Goal: Information Seeking & Learning: Learn about a topic

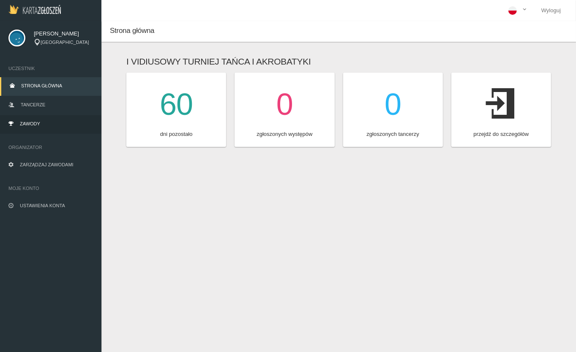
click at [33, 126] on span "Zawody" at bounding box center [30, 123] width 20 height 5
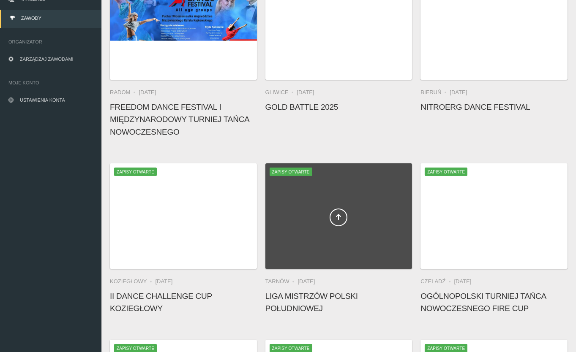
scroll to position [104, 0]
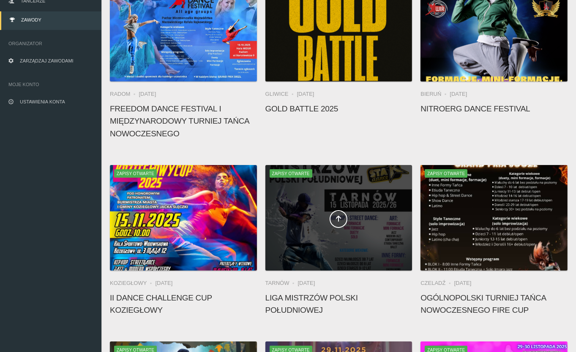
click at [347, 204] on div at bounding box center [338, 218] width 147 height 106
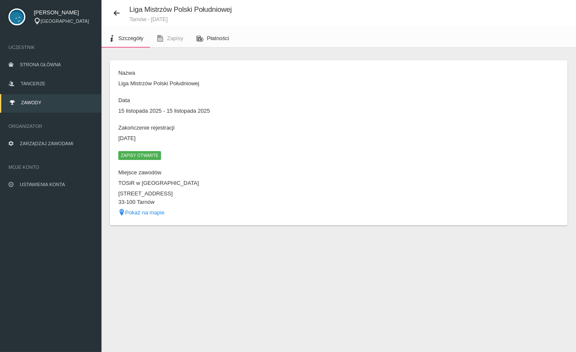
click at [209, 38] on span "Płatności" at bounding box center [218, 38] width 22 height 6
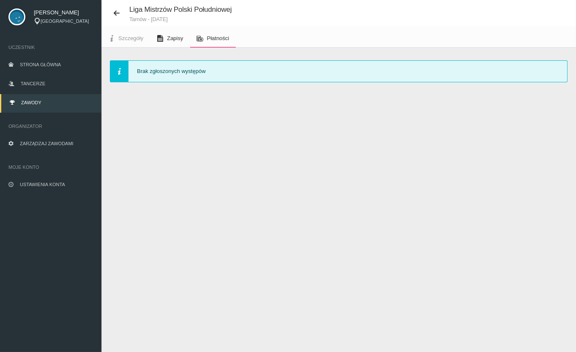
click at [175, 38] on span "Zapisy" at bounding box center [175, 38] width 16 height 6
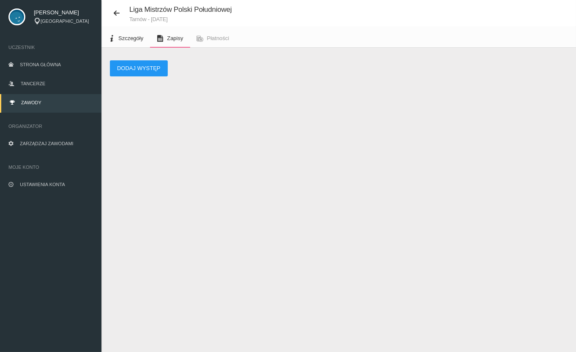
click at [128, 41] on link "Szczegóły" at bounding box center [125, 38] width 49 height 19
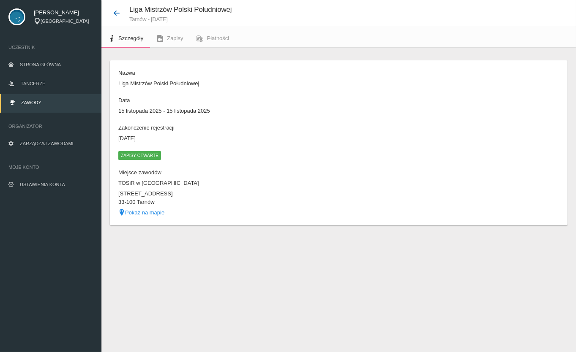
click at [114, 14] on icon at bounding box center [116, 13] width 7 height 7
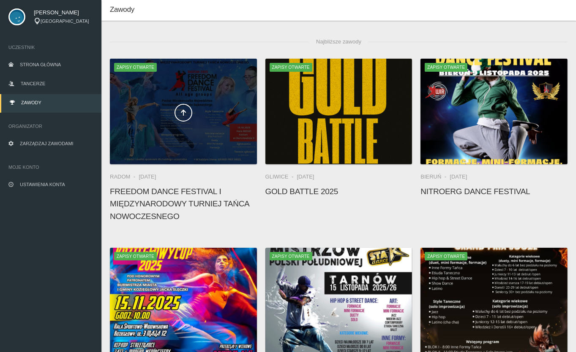
click at [178, 128] on div at bounding box center [183, 112] width 147 height 106
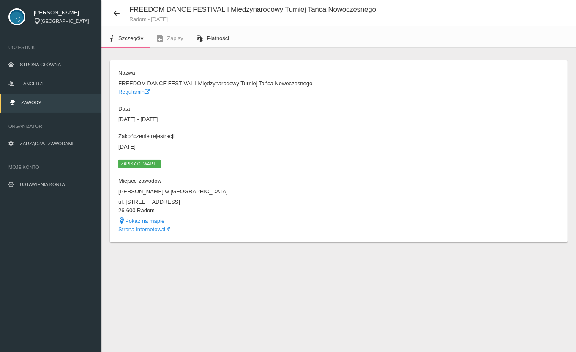
click at [205, 36] on link "Płatności" at bounding box center [213, 38] width 46 height 19
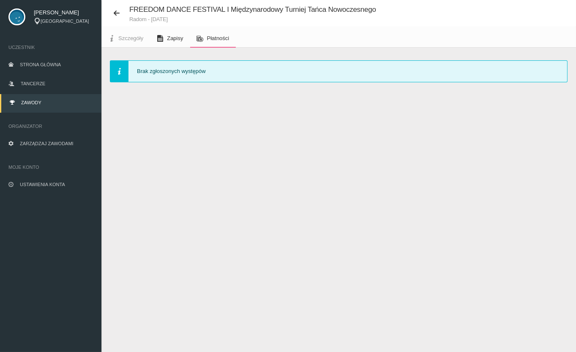
click at [169, 38] on span "Zapisy" at bounding box center [175, 38] width 16 height 6
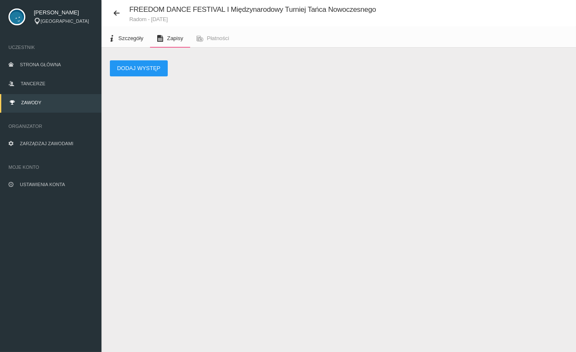
click at [131, 38] on span "Szczegóły" at bounding box center [130, 38] width 25 height 6
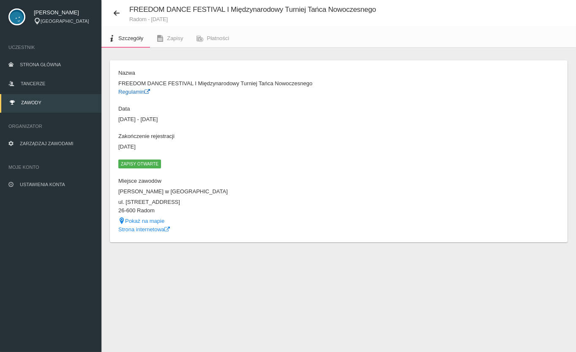
click at [127, 89] on link "Regulamin" at bounding box center [134, 92] width 32 height 6
click at [17, 103] on link "Zawody" at bounding box center [50, 103] width 101 height 19
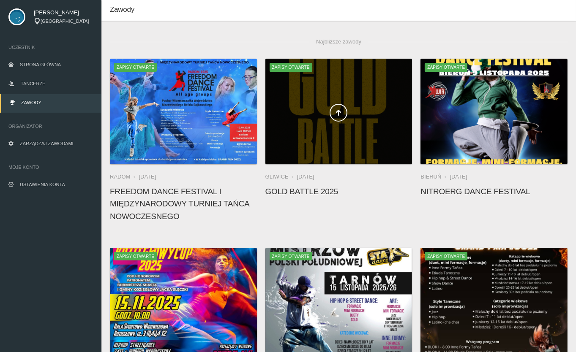
click at [350, 119] on span at bounding box center [338, 113] width 147 height 18
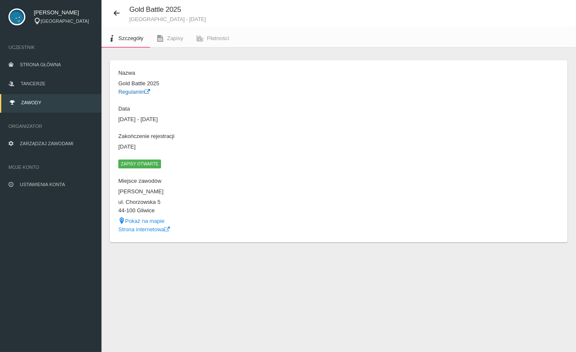
click at [139, 92] on link "Regulamin" at bounding box center [134, 92] width 32 height 6
click at [37, 106] on link "Zawody" at bounding box center [50, 103] width 101 height 19
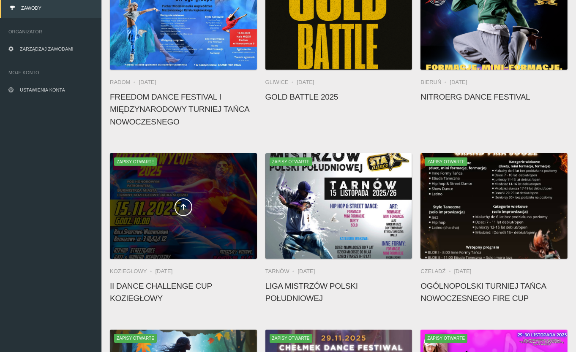
scroll to position [119, 0]
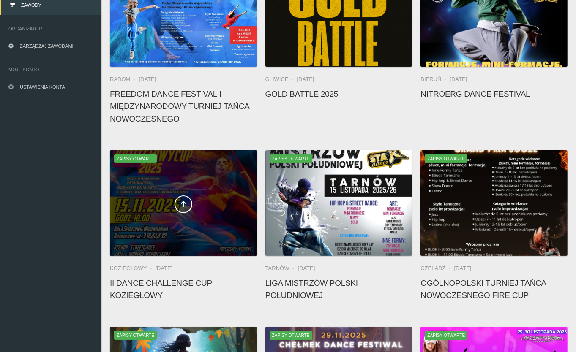
click at [185, 214] on div at bounding box center [183, 203] width 147 height 106
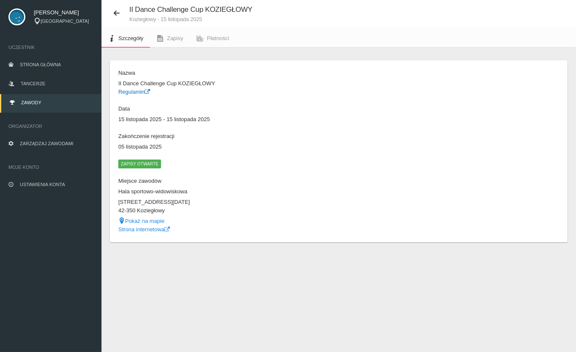
click at [135, 92] on link "Regulamin" at bounding box center [134, 92] width 32 height 6
